Goal: Find specific page/section: Find specific page/section

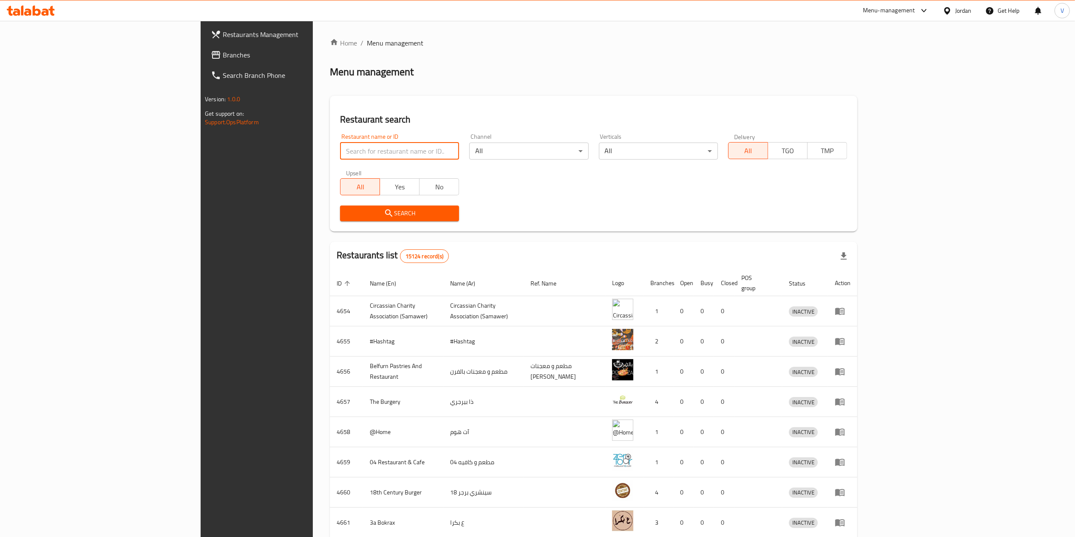
click at [340, 146] on input "search" at bounding box center [399, 150] width 119 height 17
type input "sense"
click button "Search" at bounding box center [399, 213] width 119 height 16
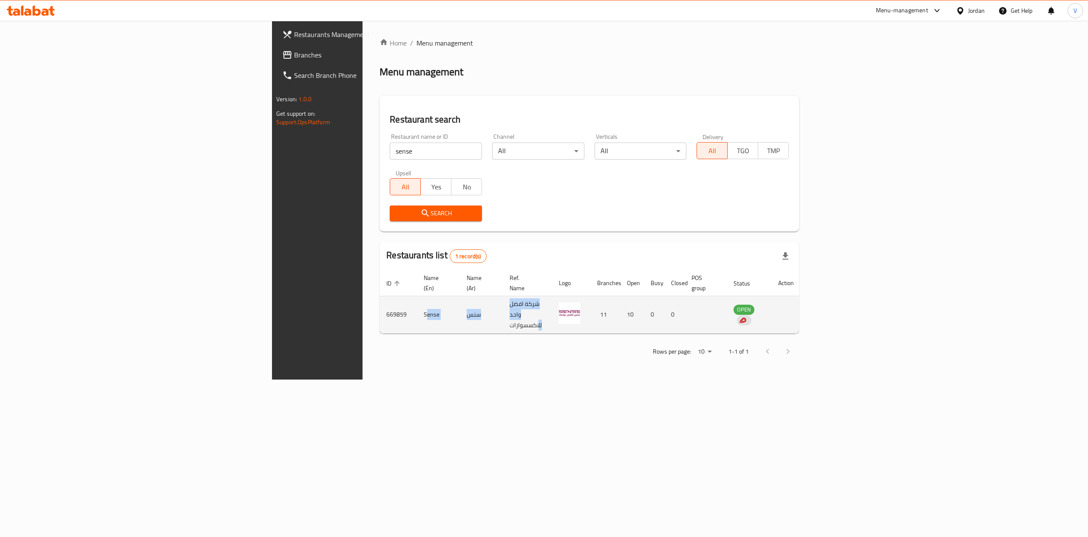
drag, startPoint x: 245, startPoint y: 306, endPoint x: 540, endPoint y: 306, distance: 294.6
click at [521, 306] on tr "669859 Sense سنس شركة افضل واحد للاكسسوارات 11 10 0 0 OPEN" at bounding box center [590, 314] width 421 height 37
drag, startPoint x: 965, startPoint y: 297, endPoint x: 960, endPoint y: 297, distance: 5.1
click at [772, 297] on td "OPEN" at bounding box center [749, 314] width 45 height 37
click at [747, 316] on img "enhanced table" at bounding box center [743, 320] width 8 height 8
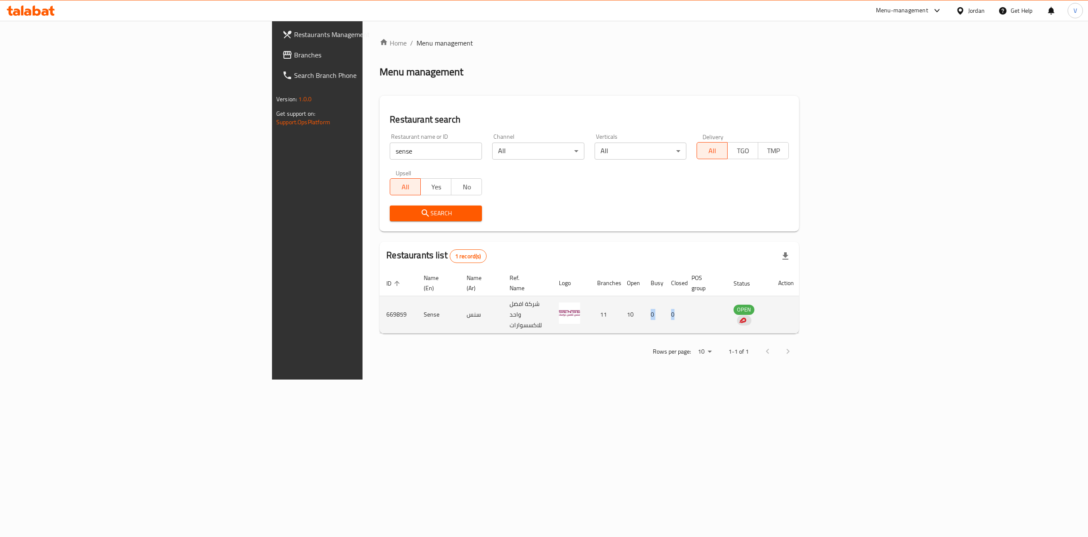
drag, startPoint x: 740, startPoint y: 301, endPoint x: 1004, endPoint y: 287, distance: 263.9
click at [801, 301] on tr "669859 Sense سنس شركة افضل واحد للاكسسوارات 11 10 0 0 OPEN" at bounding box center [590, 314] width 421 height 37
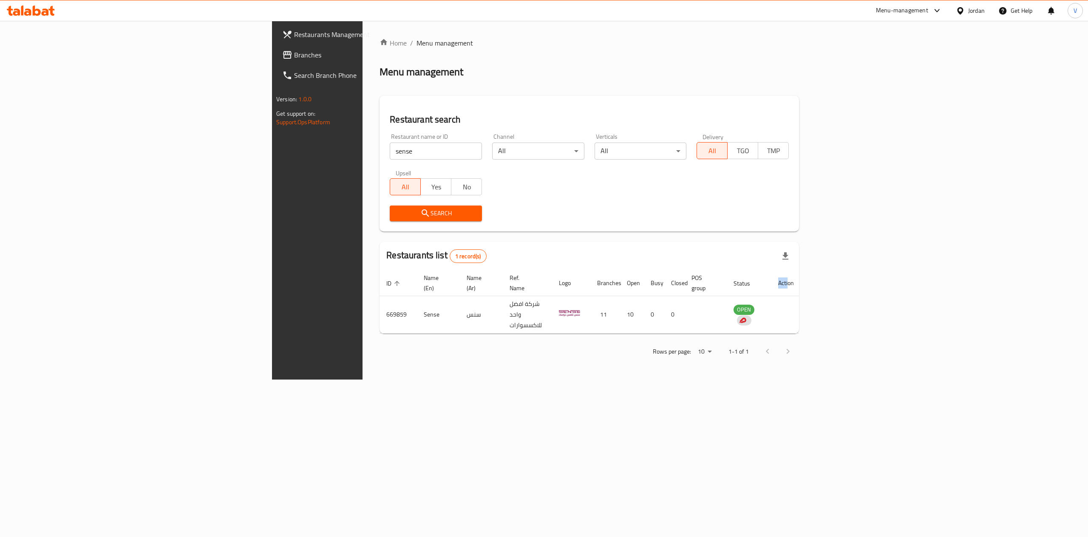
drag, startPoint x: 1047, startPoint y: 277, endPoint x: 1023, endPoint y: 281, distance: 24.3
click at [801, 281] on th "Action" at bounding box center [786, 283] width 29 height 26
click at [380, 285] on th "ID sorted ascending" at bounding box center [398, 283] width 37 height 26
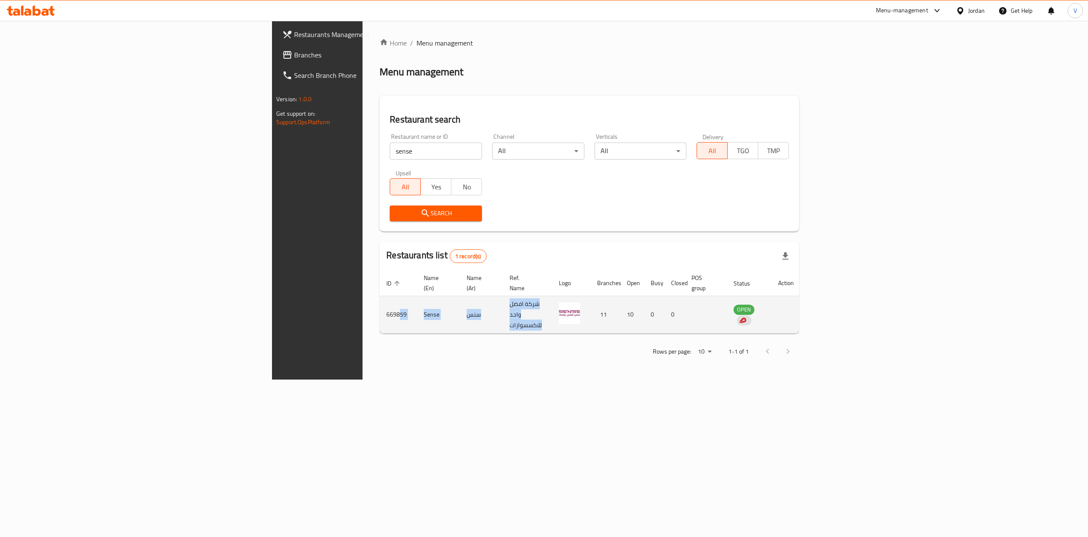
drag, startPoint x: 218, startPoint y: 298, endPoint x: 586, endPoint y: 297, distance: 367.8
click at [586, 297] on tr "669859 Sense سنس شركة افضل واحد للاكسسوارات 11 10 0 0 OPEN" at bounding box center [590, 314] width 421 height 37
click at [380, 297] on td "669859" at bounding box center [398, 314] width 37 height 37
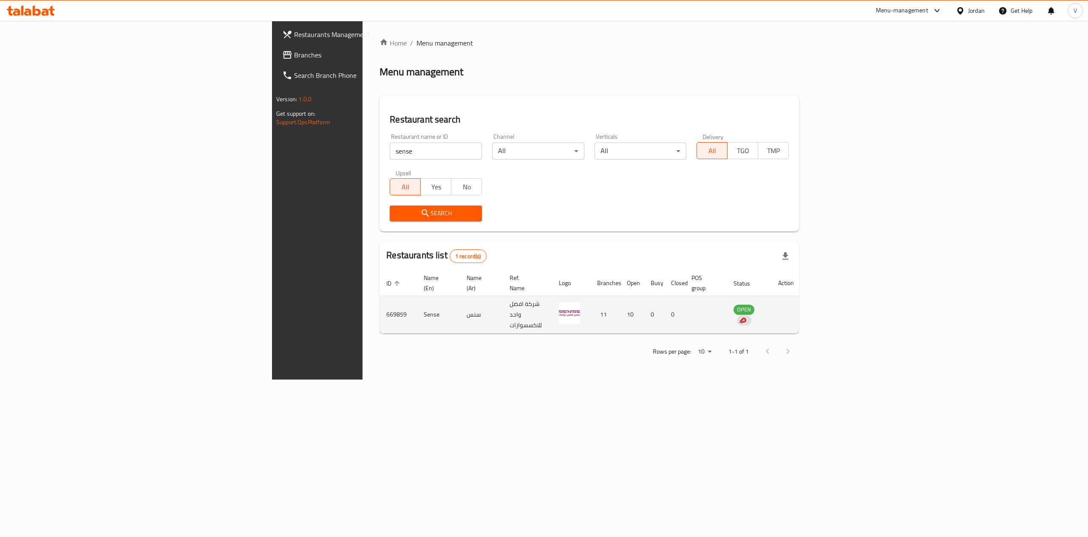
click at [417, 304] on td "Sense" at bounding box center [438, 314] width 43 height 37
click at [801, 301] on td "enhanced table" at bounding box center [786, 314] width 29 height 37
drag, startPoint x: 1017, startPoint y: 302, endPoint x: 1060, endPoint y: 293, distance: 44.0
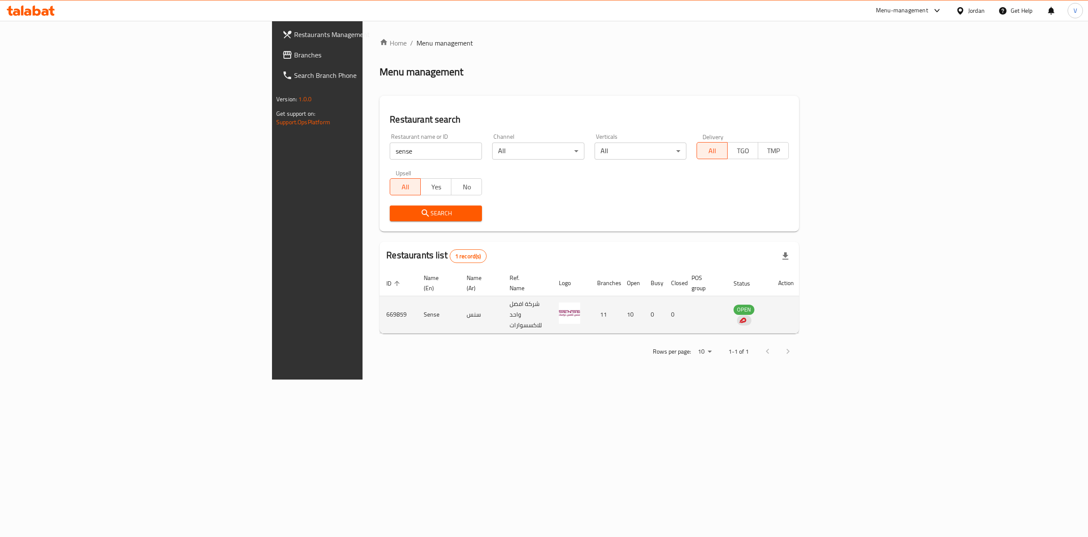
click at [801, 302] on tr "669859 Sense سنس شركة افضل واحد للاكسسوارات 11 10 0 0 OPEN" at bounding box center [590, 314] width 421 height 37
drag, startPoint x: 1060, startPoint y: 292, endPoint x: 911, endPoint y: 306, distance: 150.3
click at [801, 306] on tr "669859 Sense سنس شركة افضل واحد للاكسسوارات 11 10 0 0 OPEN" at bounding box center [590, 314] width 421 height 37
click at [801, 310] on td "enhanced table" at bounding box center [786, 314] width 29 height 37
